Goal: Navigation & Orientation: Find specific page/section

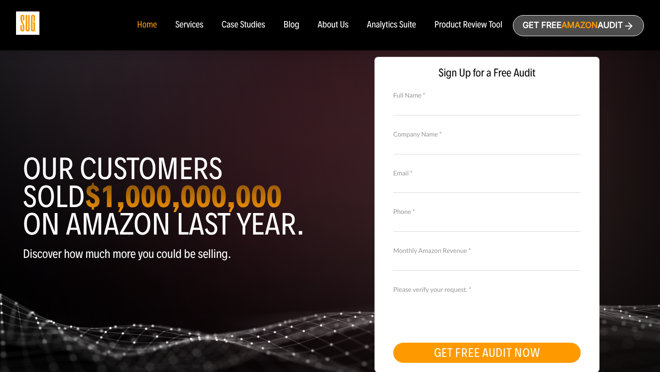
click at [184, 28] on div "Services" at bounding box center [189, 25] width 28 height 10
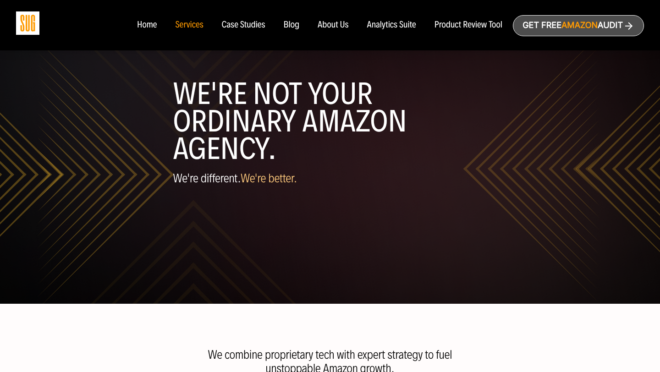
click at [154, 30] on nav "Home Services Case Studies Blog About Us" at bounding box center [330, 25] width 404 height 50
click at [150, 27] on div "Home" at bounding box center [147, 25] width 20 height 10
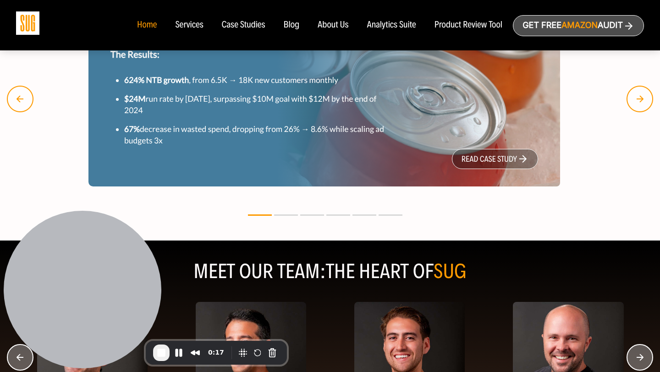
scroll to position [1055, 0]
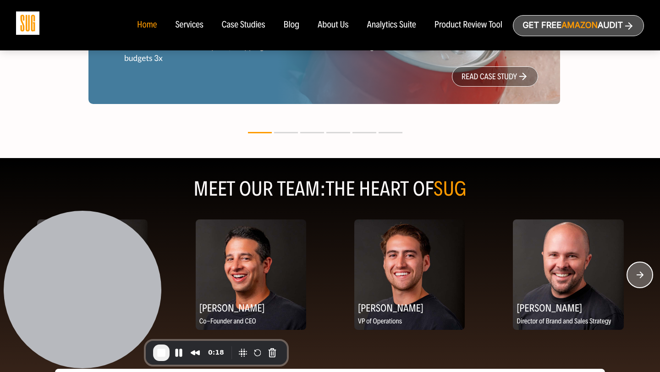
click at [241, 27] on div "Case Studies" at bounding box center [244, 25] width 44 height 10
